Goal: Find contact information: Find contact information

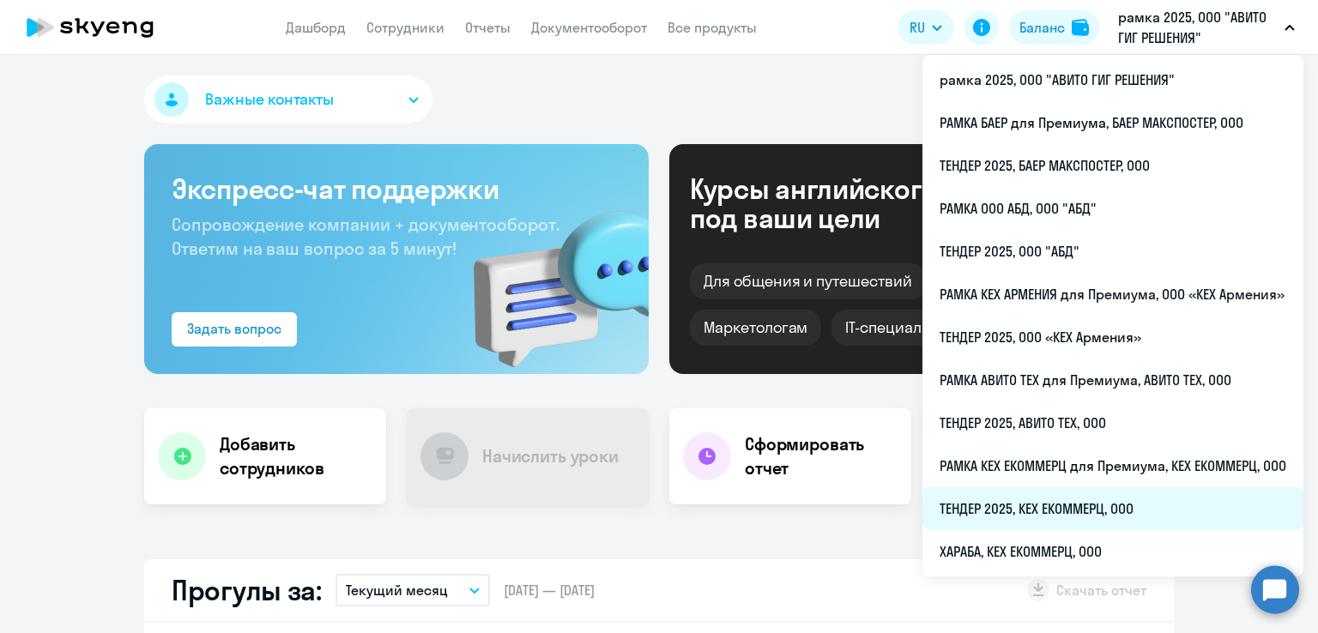
click at [1033, 512] on li "ТЕНДЕР 2025, КЕХ ЕКОММЕРЦ, ООО" at bounding box center [1113, 509] width 381 height 43
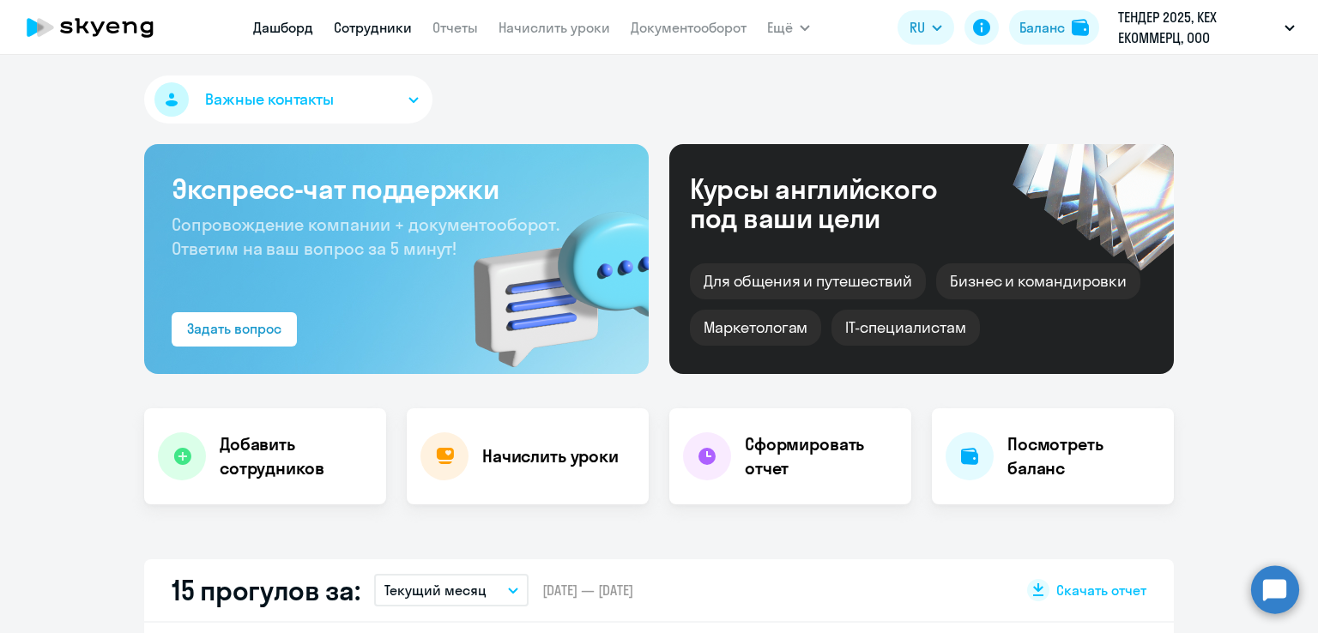
click at [361, 28] on link "Сотрудники" at bounding box center [373, 27] width 78 height 17
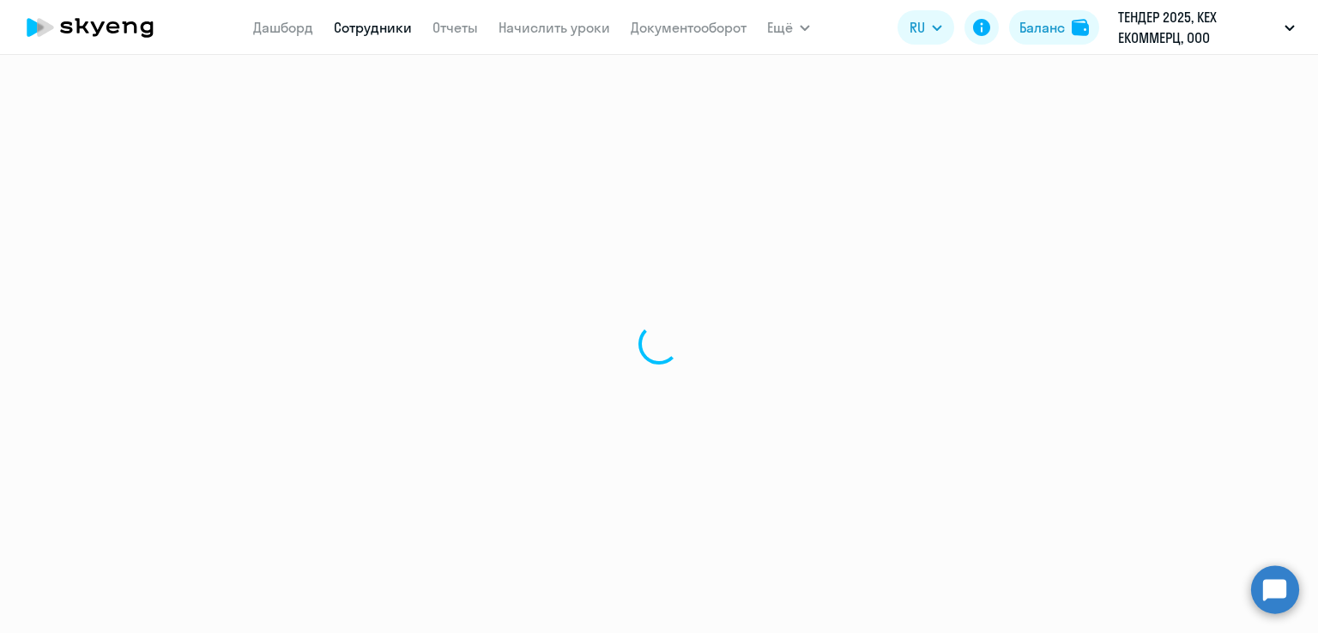
select select "30"
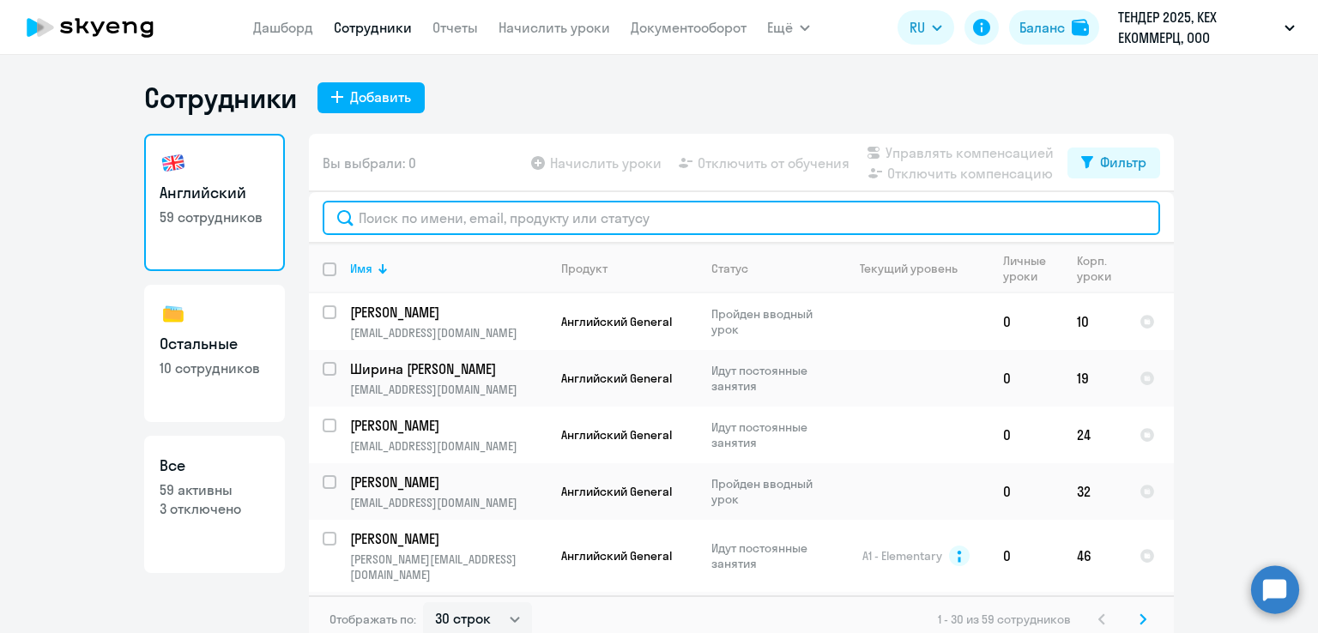
click at [450, 220] on input "text" at bounding box center [742, 218] width 838 height 34
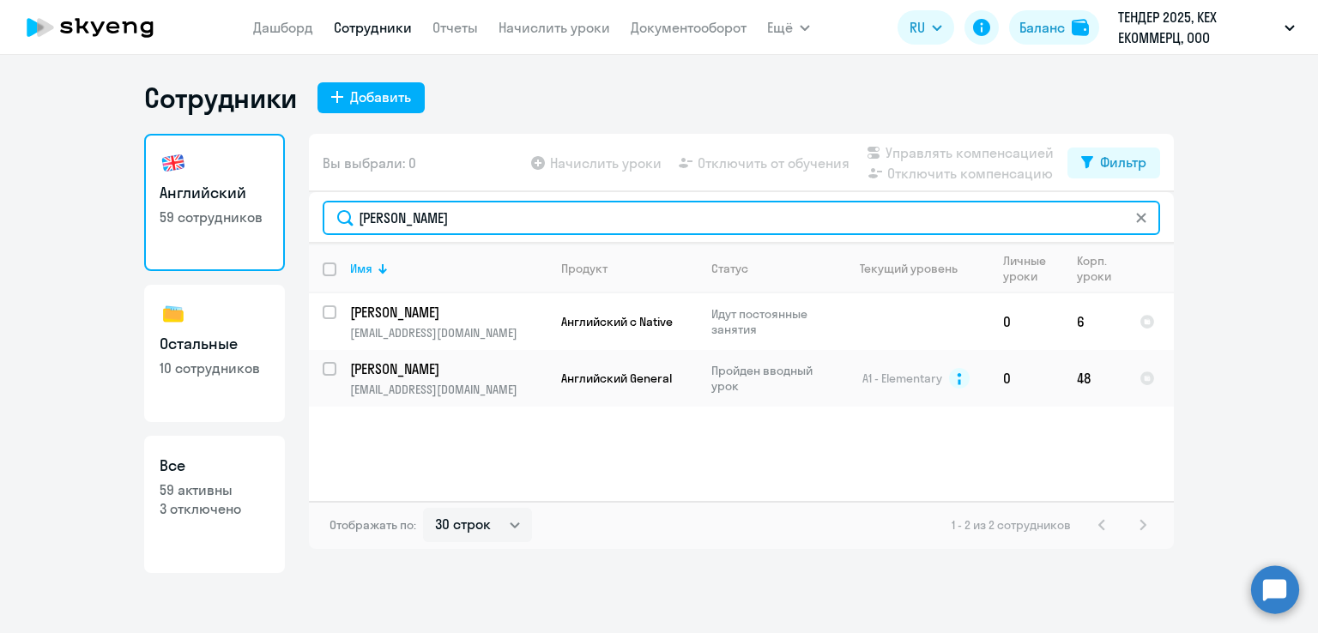
type input "[PERSON_NAME]"
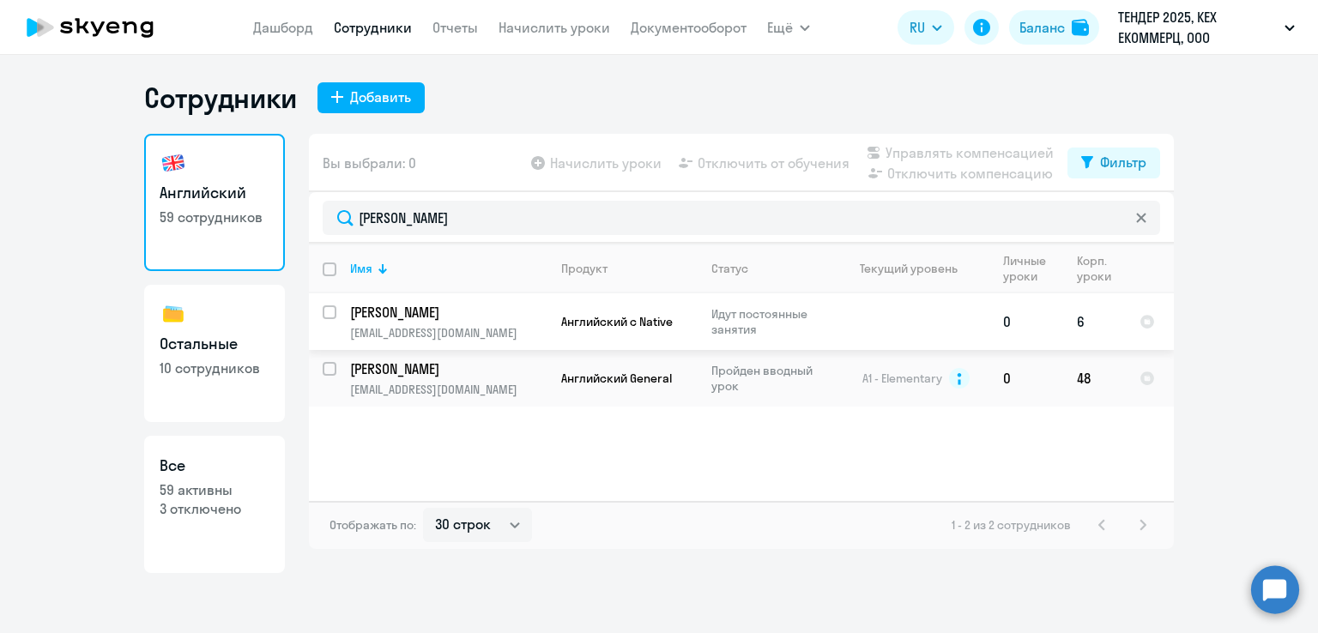
click at [440, 318] on p "[PERSON_NAME]" at bounding box center [447, 312] width 194 height 19
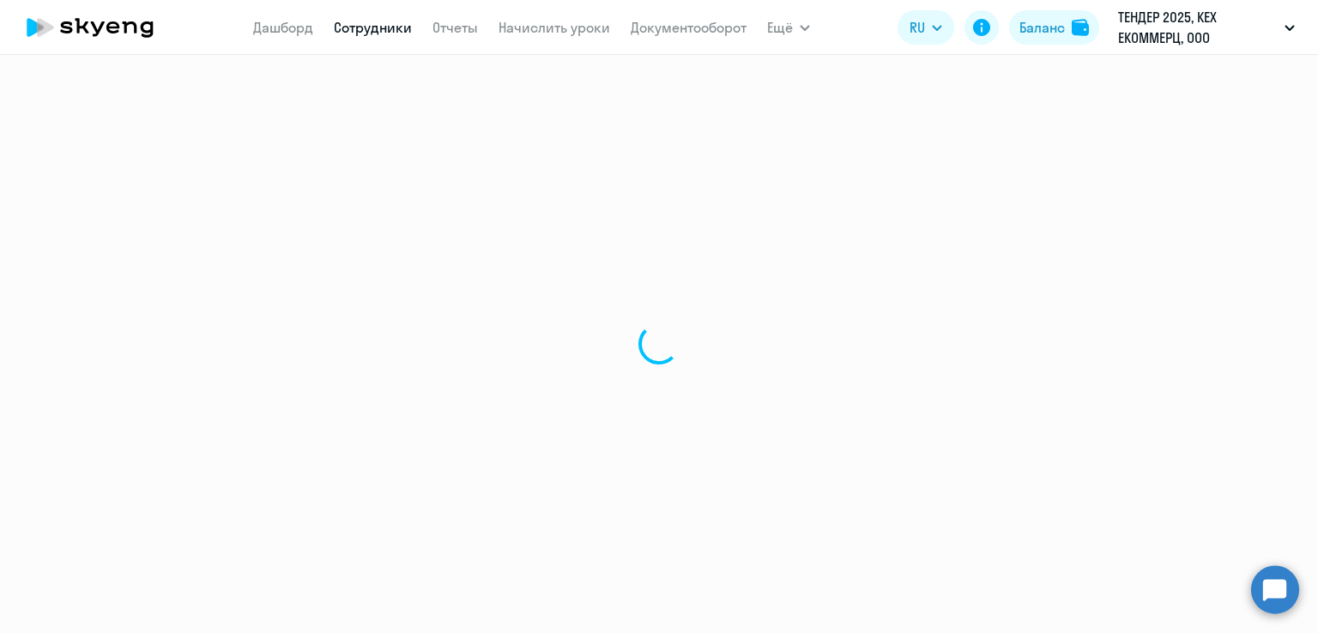
select select "english"
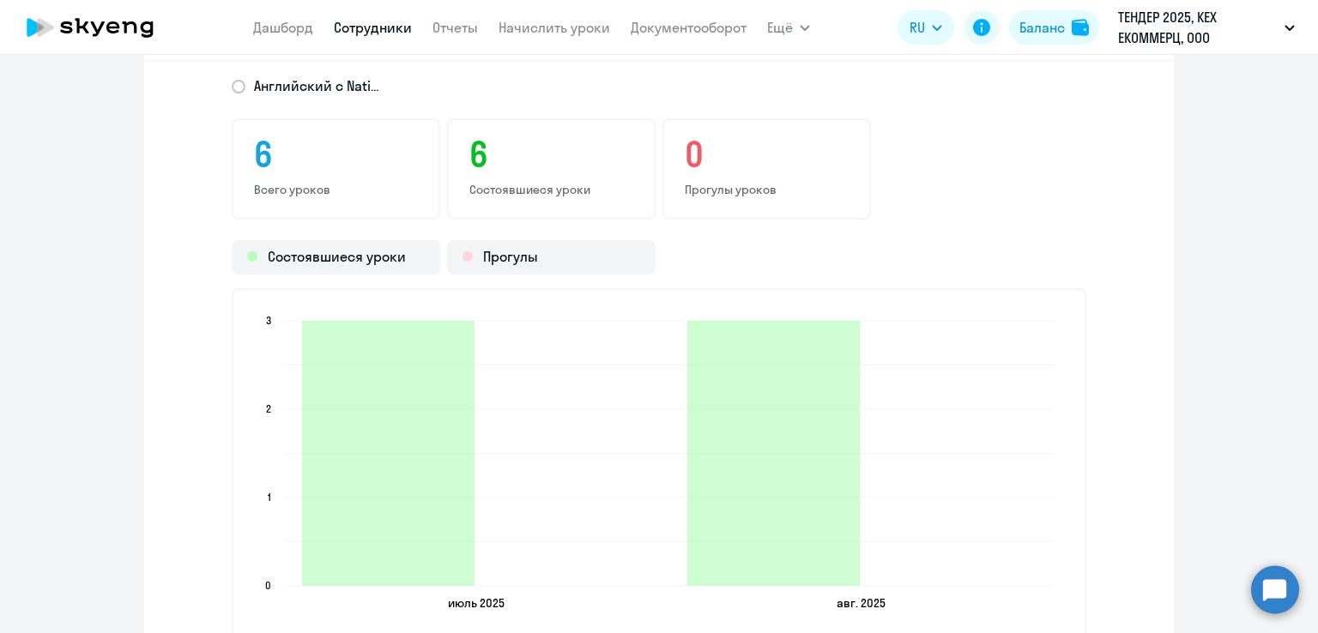
scroll to position [2118, 0]
click at [470, 150] on h3 "6" at bounding box center [552, 154] width 164 height 41
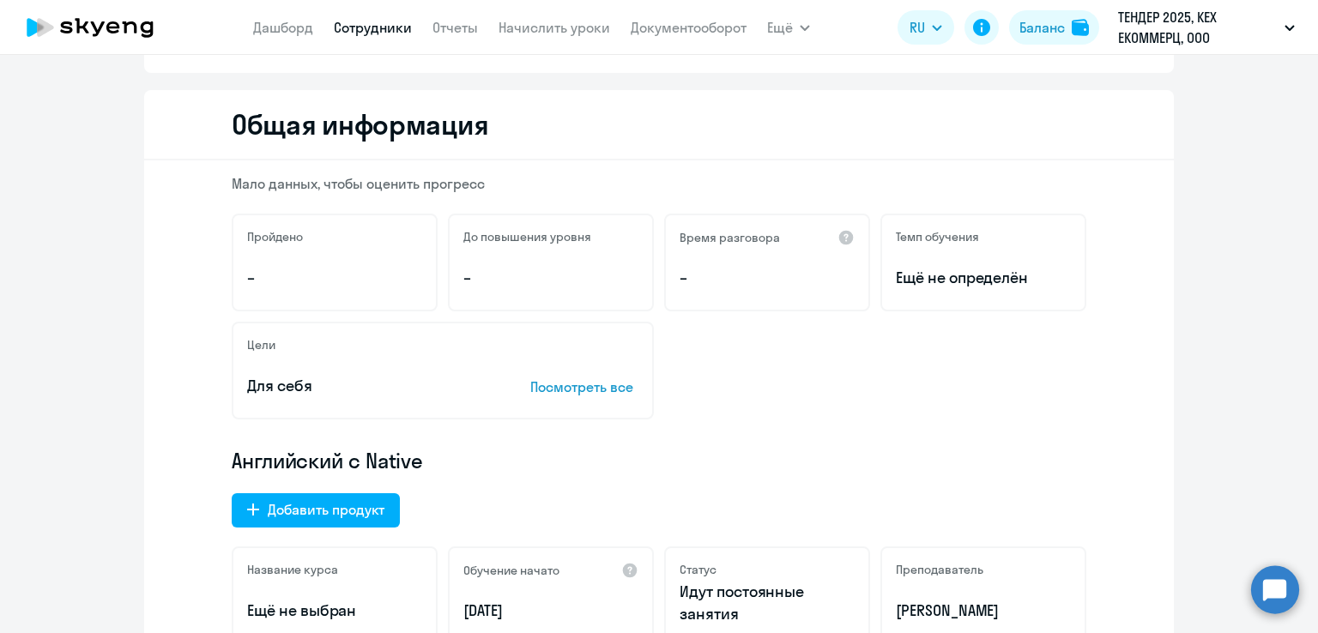
scroll to position [0, 0]
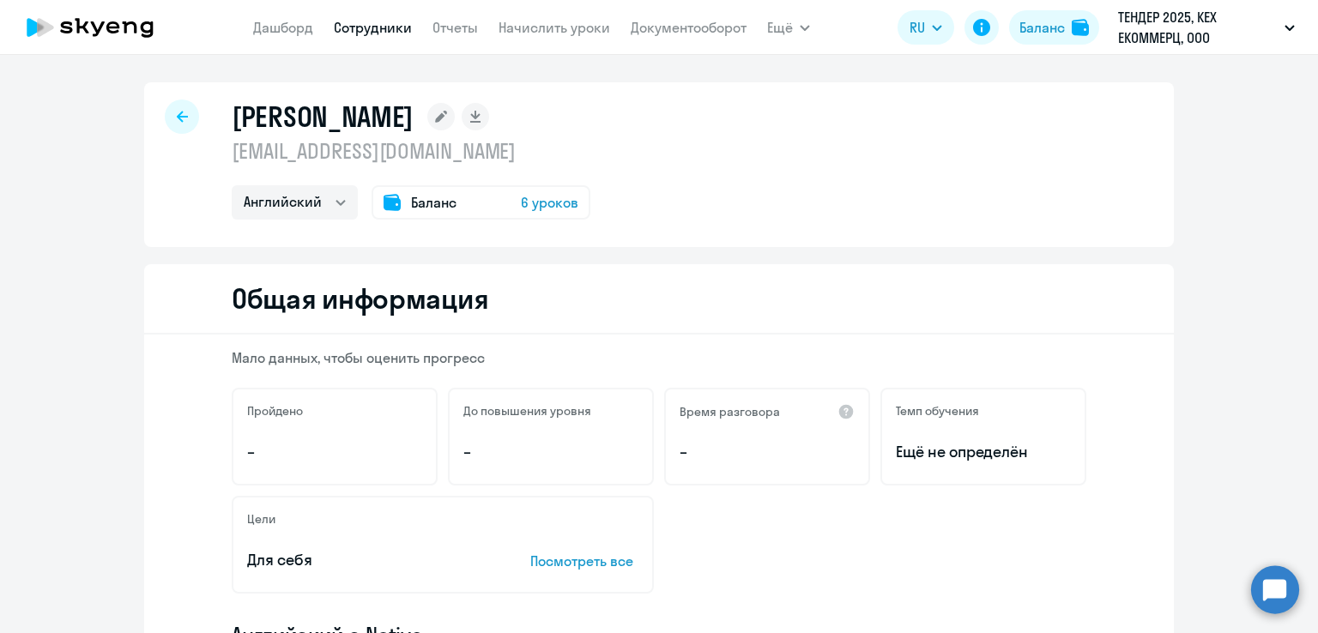
drag, startPoint x: 223, startPoint y: 150, endPoint x: 400, endPoint y: 153, distance: 176.8
click at [400, 153] on div "[PERSON_NAME] [EMAIL_ADDRESS][DOMAIN_NAME] Английский Баланс 6 уроков" at bounding box center [659, 164] width 1030 height 165
copy p "[EMAIL_ADDRESS][DOMAIN_NAME]"
click at [371, 27] on link "Сотрудники" at bounding box center [373, 27] width 78 height 17
select select "30"
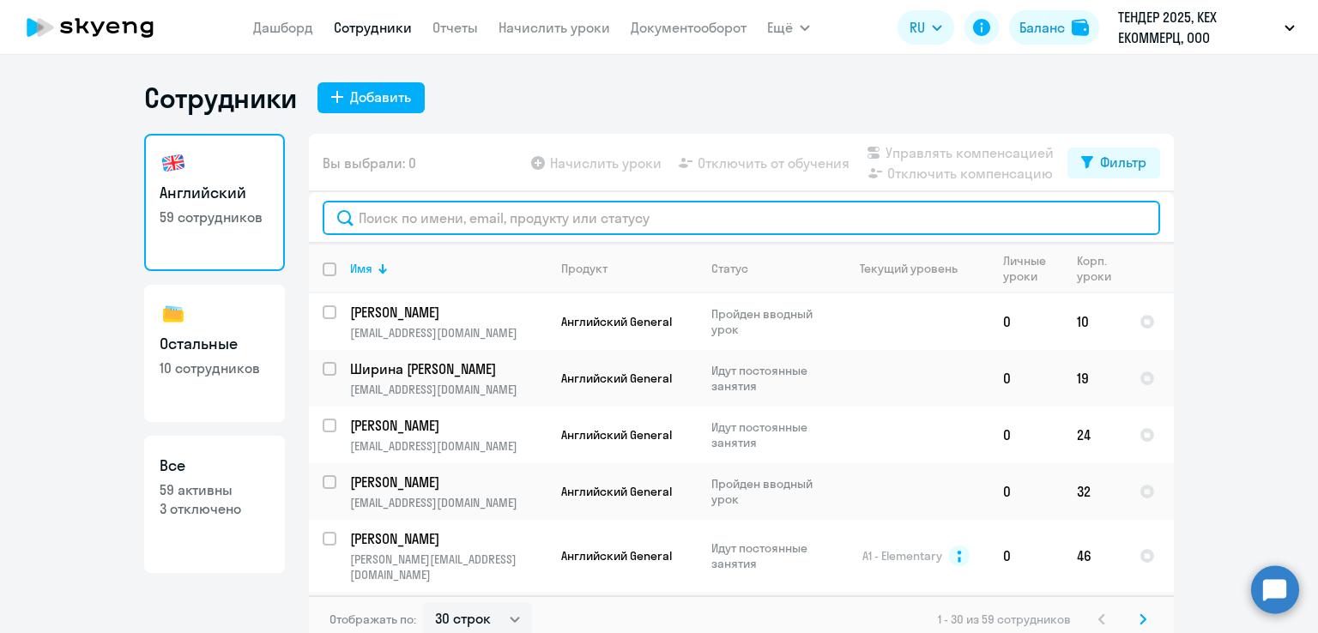
click at [402, 220] on input "text" at bounding box center [742, 218] width 838 height 34
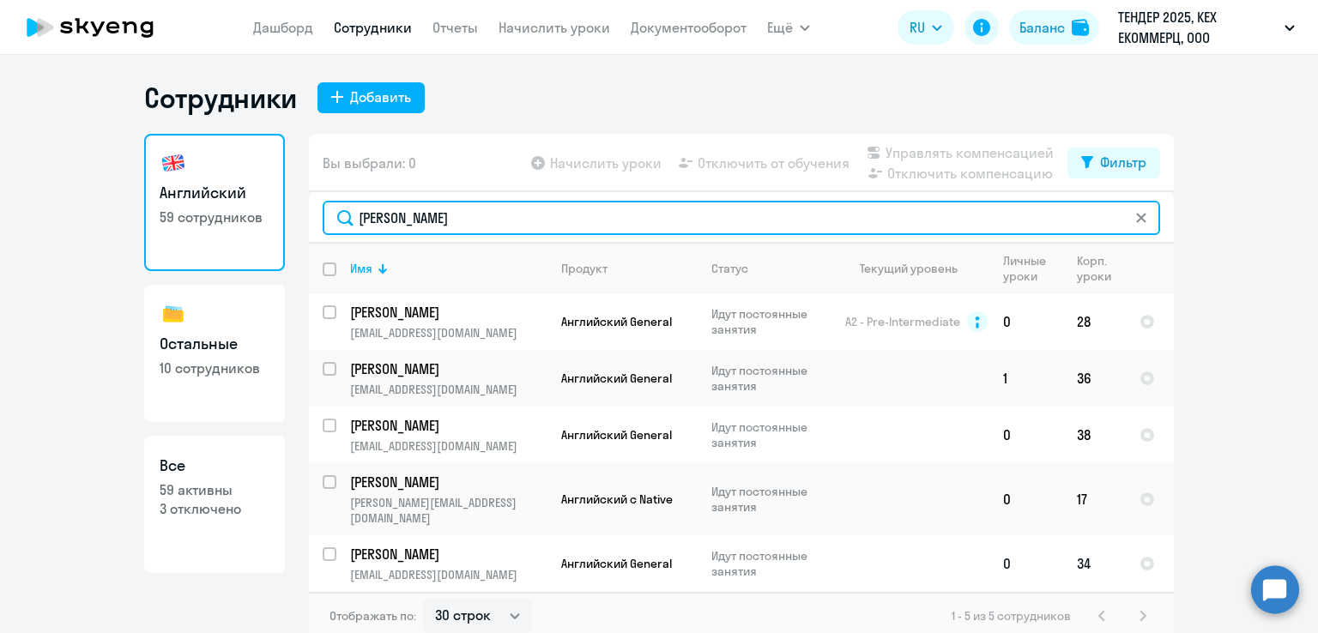
type input "[PERSON_NAME]"
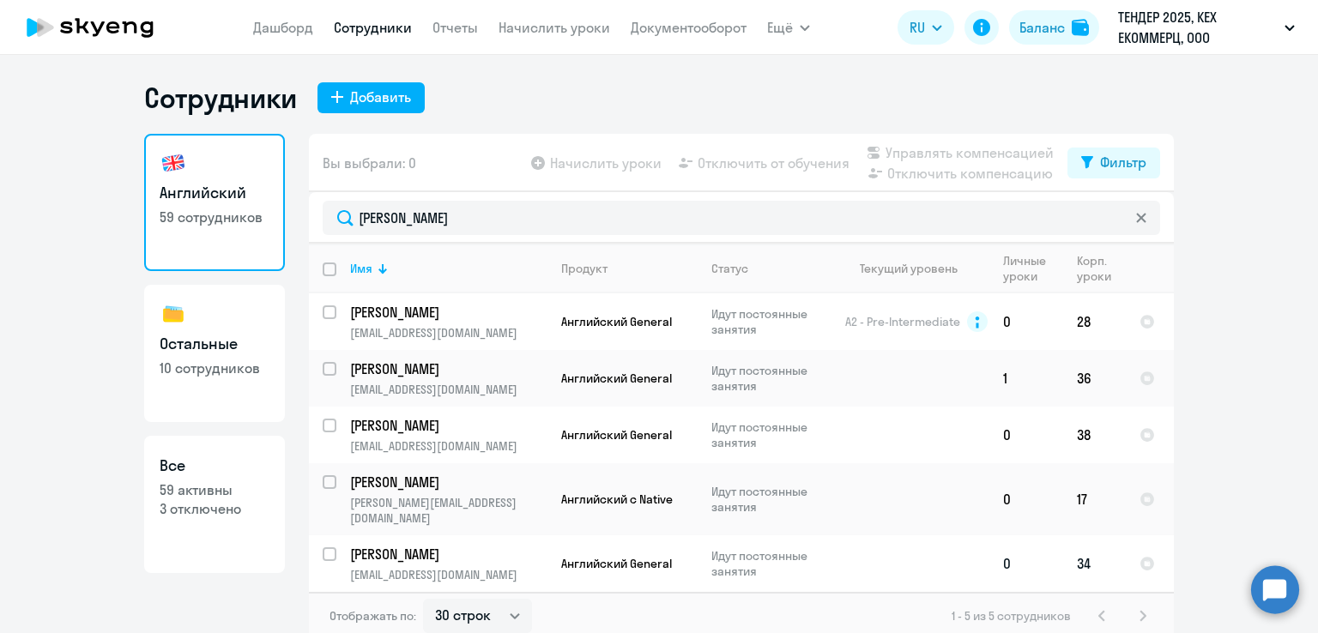
click at [493, 548] on p "[PERSON_NAME]" at bounding box center [447, 554] width 194 height 19
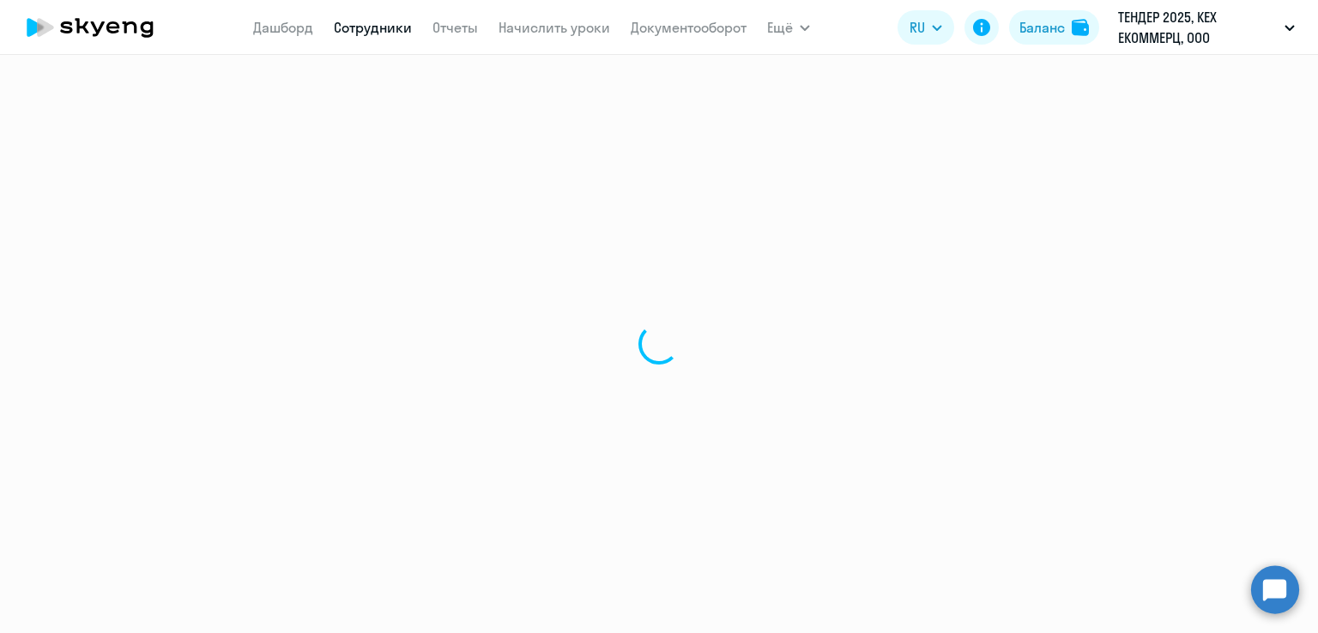
select select "english"
